Goal: Task Accomplishment & Management: Manage account settings

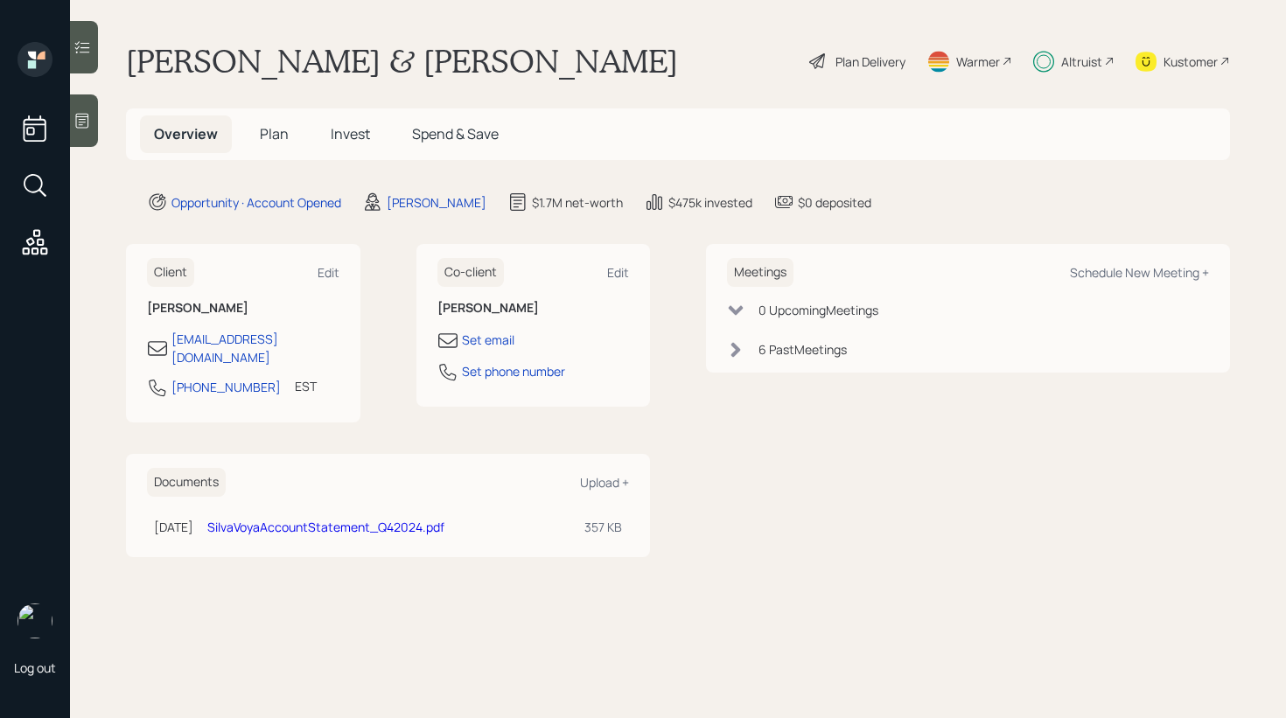
click at [359, 142] on span "Invest" at bounding box center [350, 133] width 39 height 19
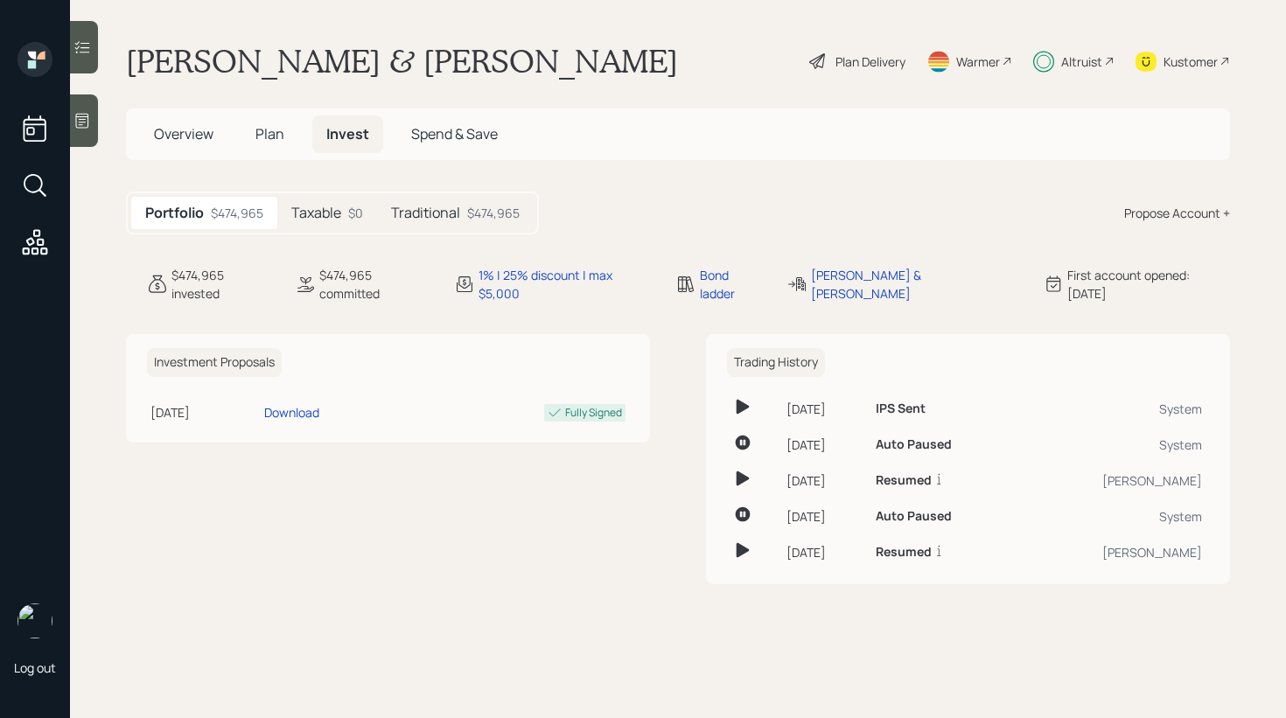
click at [456, 206] on h5 "Traditional" at bounding box center [425, 213] width 69 height 17
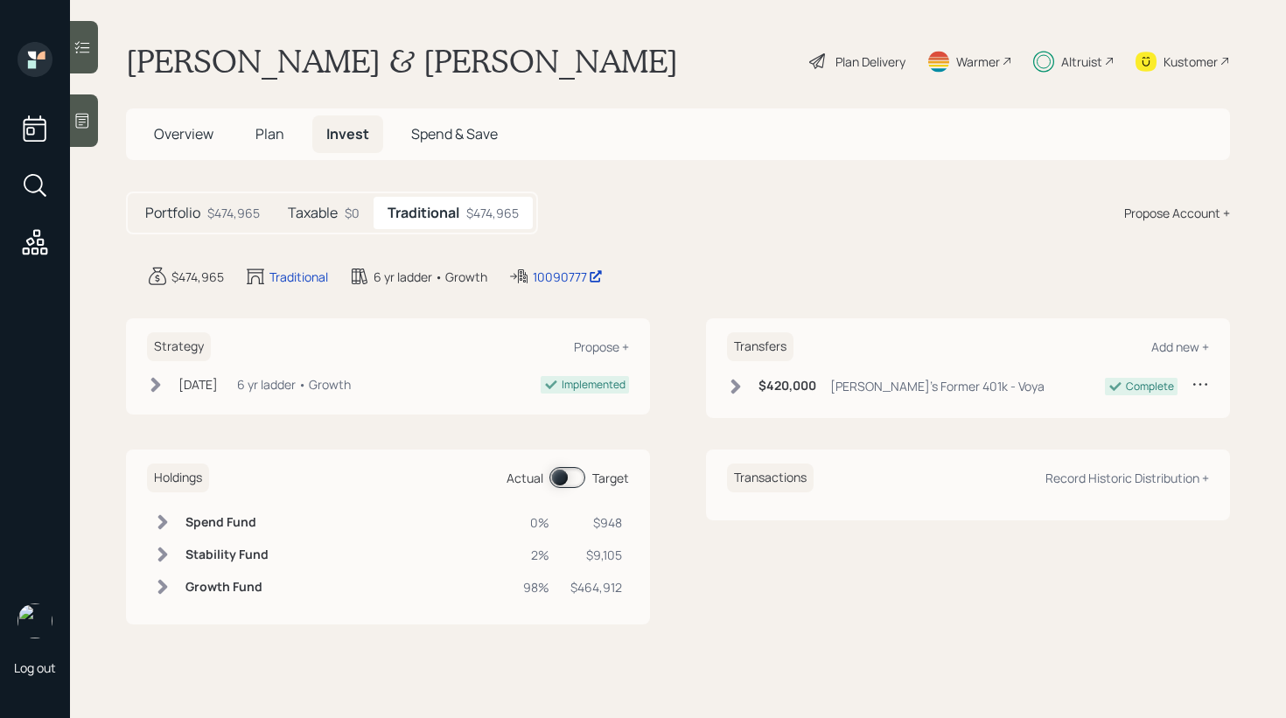
click at [563, 475] on span at bounding box center [567, 477] width 36 height 21
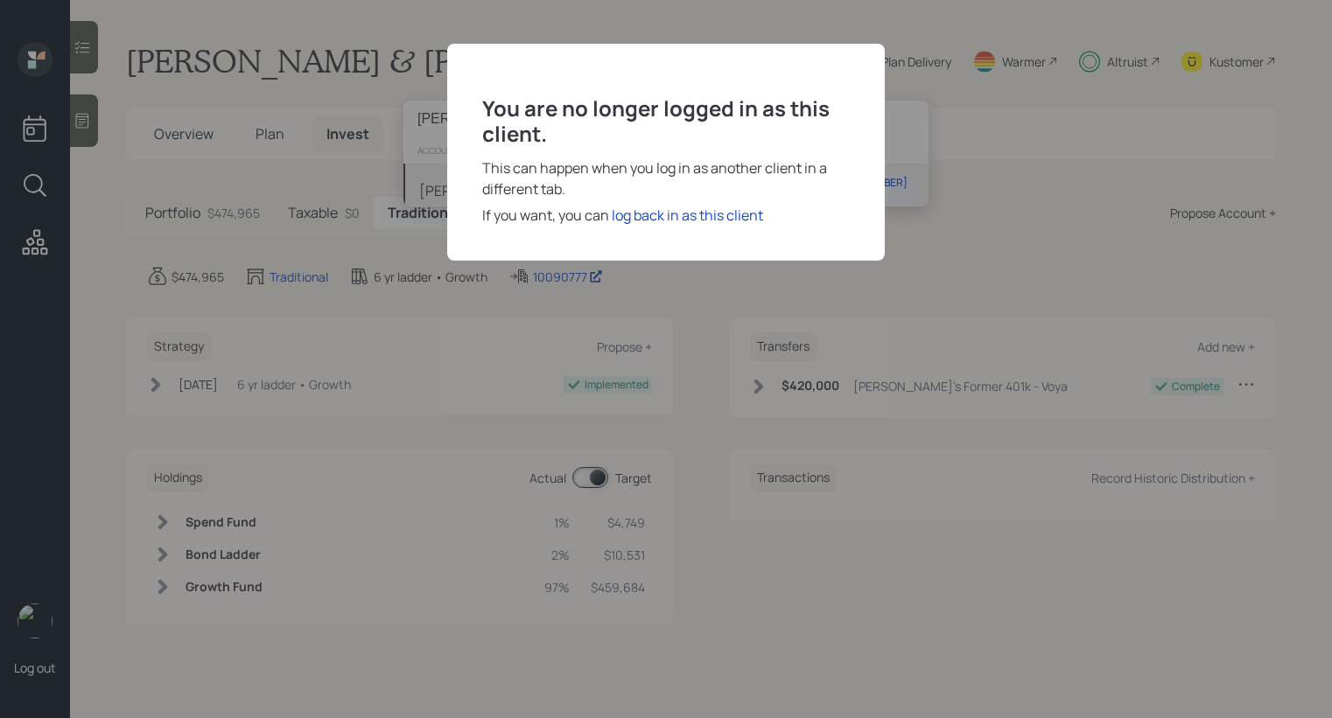
type input "[PERSON_NAME]"
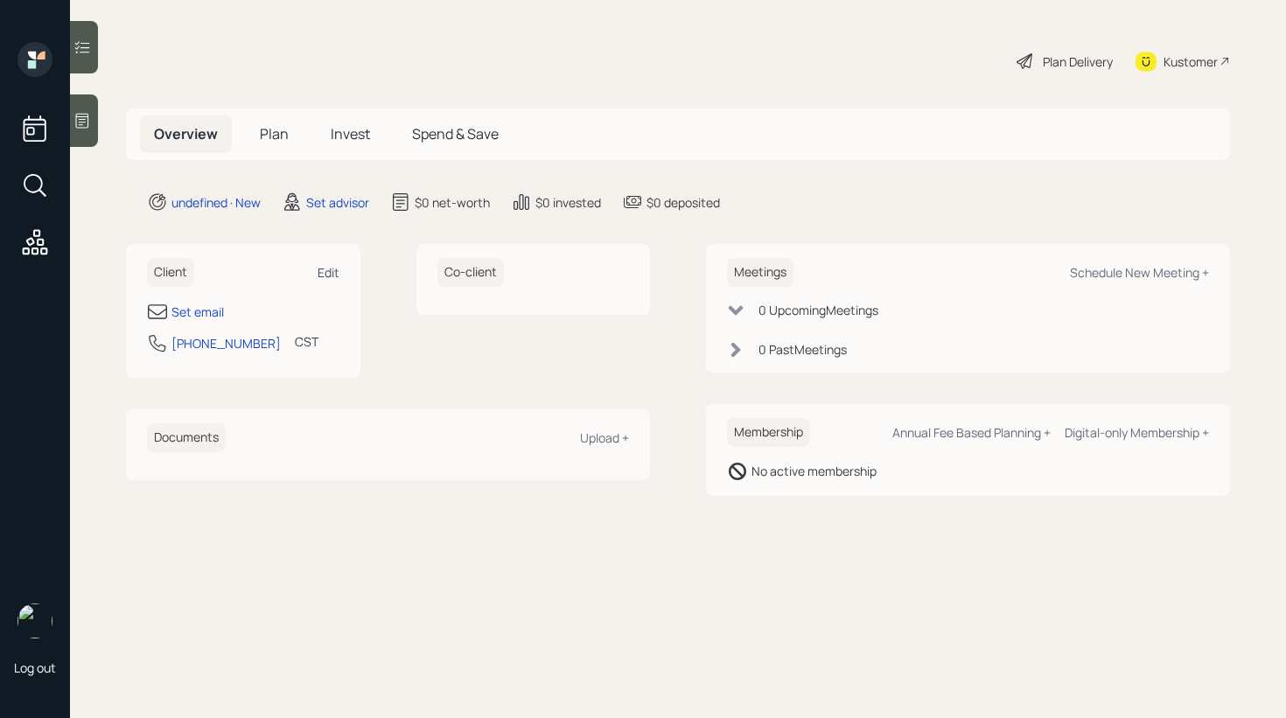
click at [339, 278] on div "Edit" at bounding box center [329, 272] width 22 height 17
select select "America/Chicago"
